Goal: Task Accomplishment & Management: Manage account settings

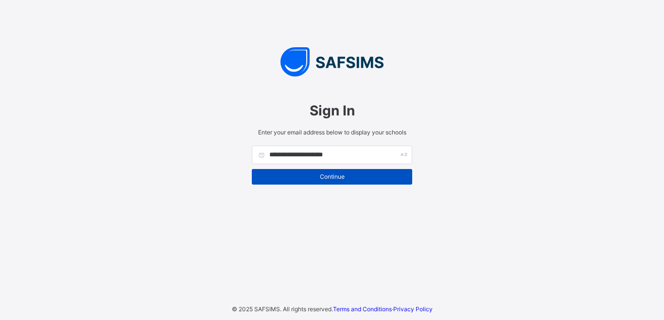
type input "**********"
click at [323, 175] on span "Continue" at bounding box center [332, 176] width 146 height 7
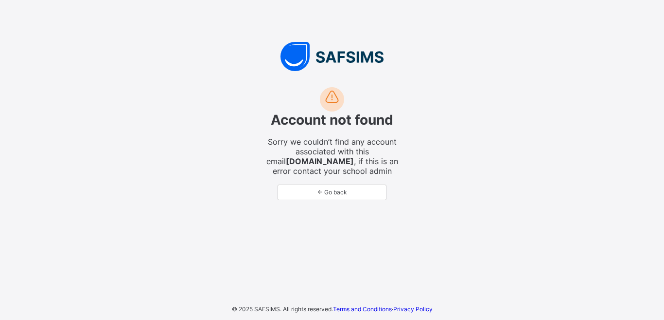
click at [324, 160] on strong "olaayodele542gmail.com" at bounding box center [320, 161] width 68 height 10
click at [328, 193] on span "← Go back" at bounding box center [332, 191] width 93 height 7
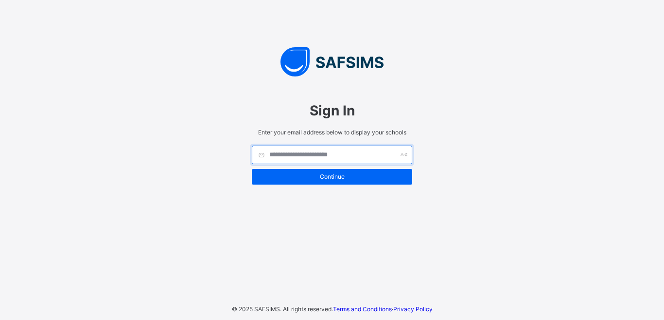
click at [303, 160] on input "text" at bounding box center [332, 154] width 161 height 18
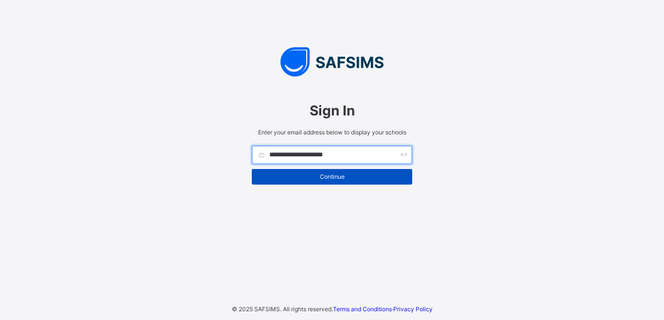
type input "**********"
click at [328, 176] on span "Continue" at bounding box center [332, 176] width 146 height 7
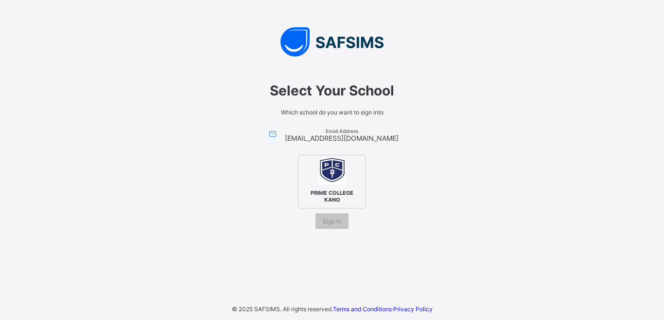
click at [328, 176] on img at bounding box center [332, 171] width 27 height 27
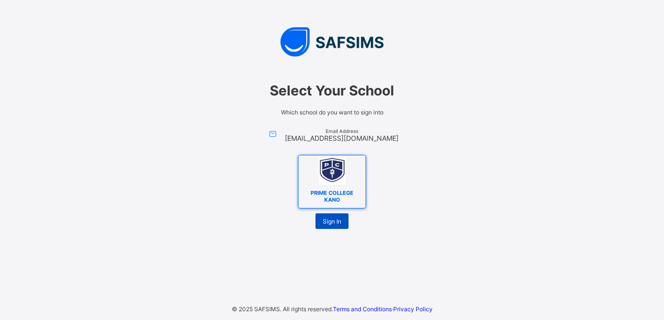
click at [331, 220] on span "Sign In" at bounding box center [332, 220] width 18 height 7
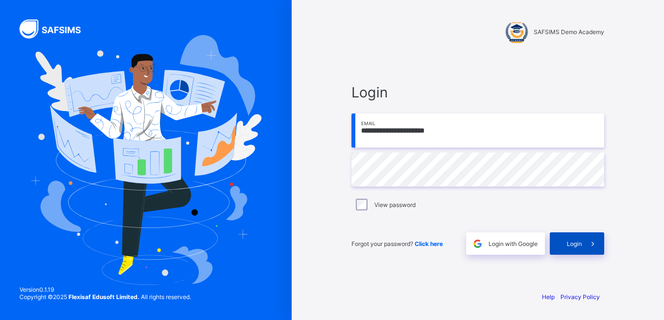
click at [569, 243] on span "Login" at bounding box center [574, 243] width 15 height 7
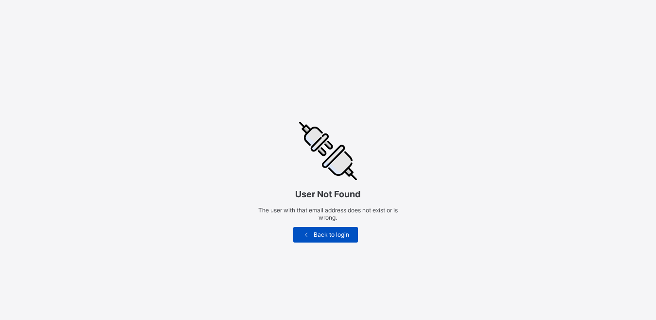
click at [328, 235] on span "Back to login" at bounding box center [331, 234] width 39 height 7
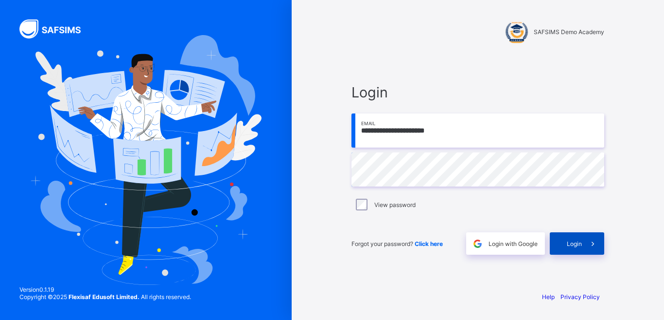
click at [564, 242] on div "Login" at bounding box center [577, 243] width 54 height 22
click at [578, 246] on span "Login" at bounding box center [574, 243] width 15 height 7
click at [385, 246] on span "Forgot your password? Click here" at bounding box center [397, 243] width 91 height 7
click at [425, 244] on span "Click here" at bounding box center [429, 243] width 28 height 7
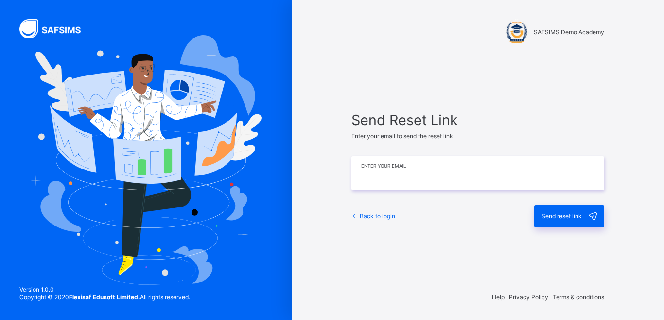
type input "**********"
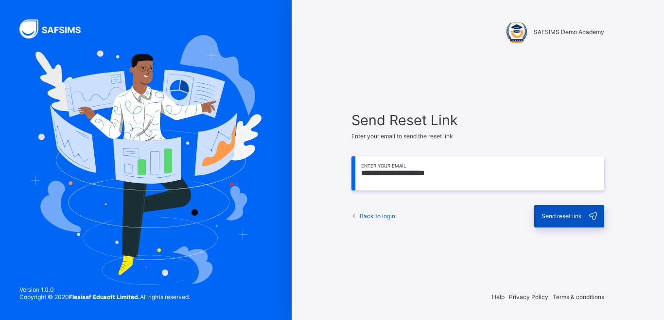
click at [556, 215] on span "Send reset link" at bounding box center [562, 215] width 40 height 7
